Goal: Transaction & Acquisition: Purchase product/service

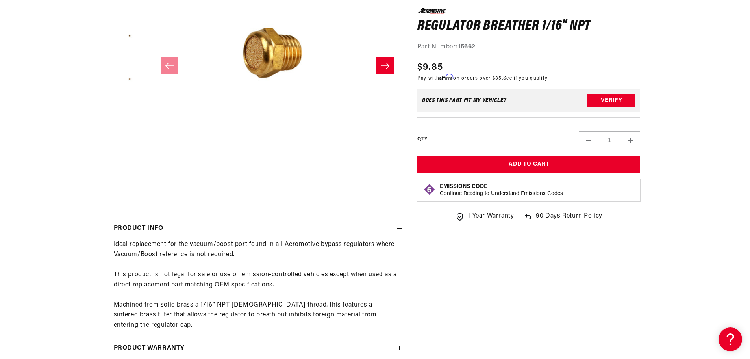
scroll to position [197, 0]
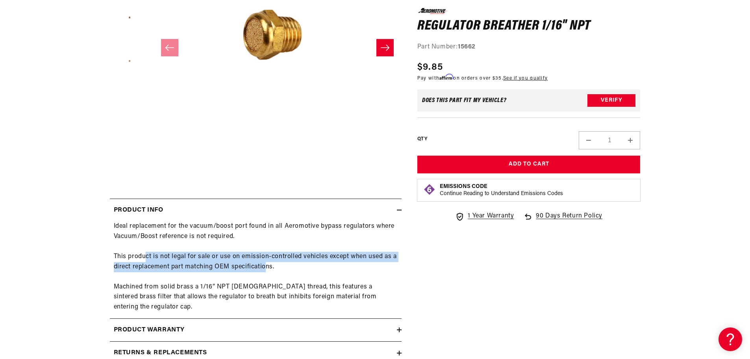
drag, startPoint x: 145, startPoint y: 255, endPoint x: 268, endPoint y: 267, distance: 123.0
click at [268, 267] on div "Ideal replacement for the vacuum/boost port found in all Aeromotive bypass regu…" at bounding box center [256, 266] width 292 height 91
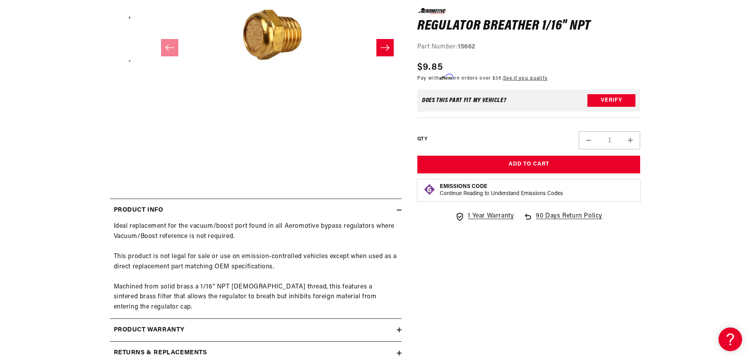
click at [251, 282] on div "Ideal replacement for the vacuum/boost port found in all Aeromotive bypass regu…" at bounding box center [256, 266] width 292 height 91
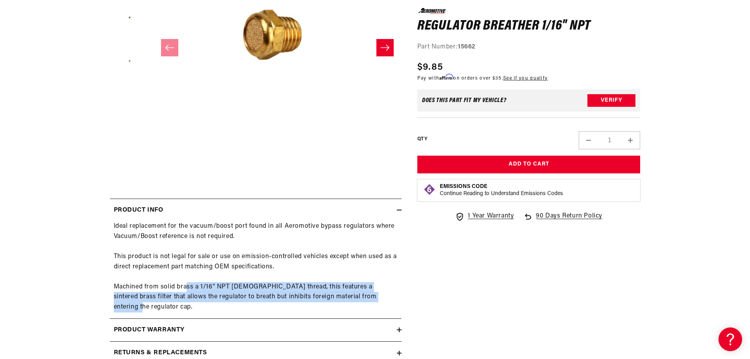
drag, startPoint x: 187, startPoint y: 283, endPoint x: 375, endPoint y: 300, distance: 189.3
click at [375, 300] on div "Ideal replacement for the vacuum/boost port found in all Aeromotive bypass regu…" at bounding box center [256, 266] width 292 height 91
click at [352, 295] on div "Ideal replacement for the vacuum/boost port found in all Aeromotive bypass regu…" at bounding box center [256, 266] width 292 height 91
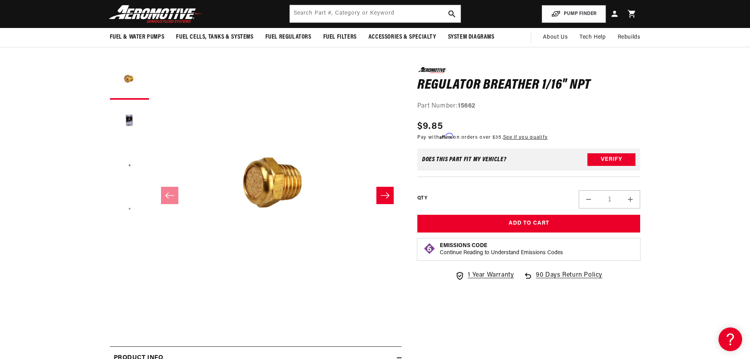
scroll to position [39, 0]
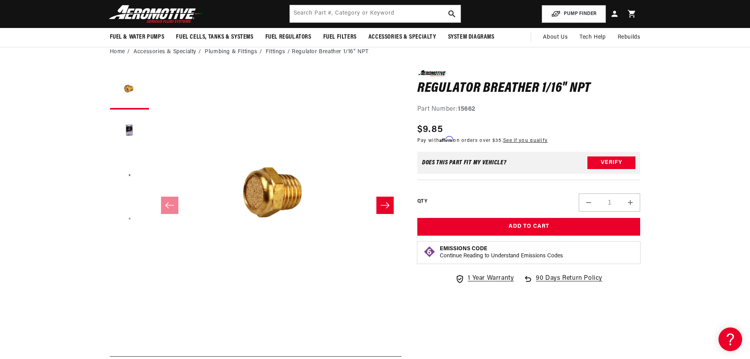
click at [382, 203] on icon "Slide right" at bounding box center [384, 205] width 9 height 8
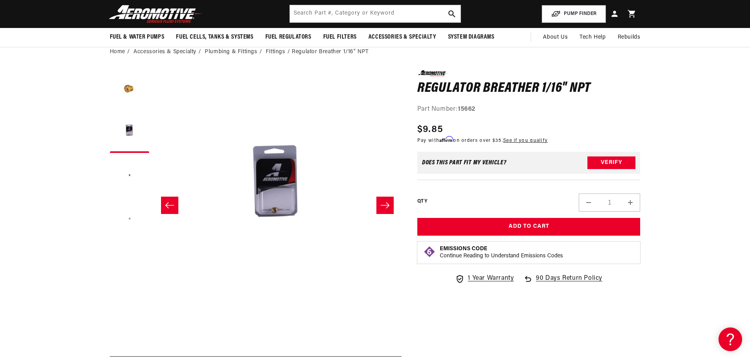
click at [385, 204] on icon "Slide right" at bounding box center [384, 205] width 9 height 8
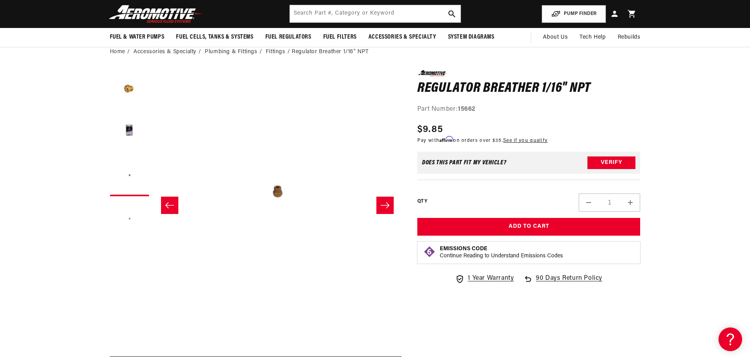
click at [385, 204] on icon "Slide right" at bounding box center [384, 205] width 9 height 8
